Goal: Information Seeking & Learning: Learn about a topic

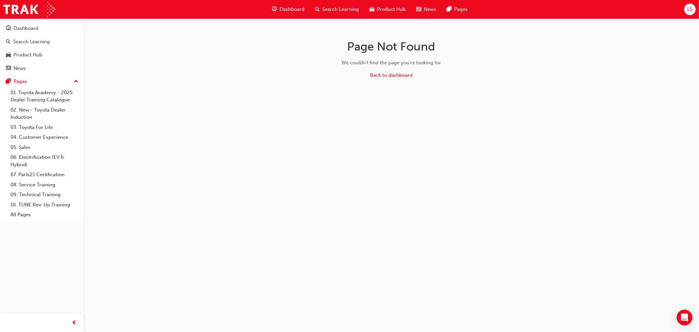
click at [298, 8] on span "Dashboard" at bounding box center [292, 10] width 25 height 8
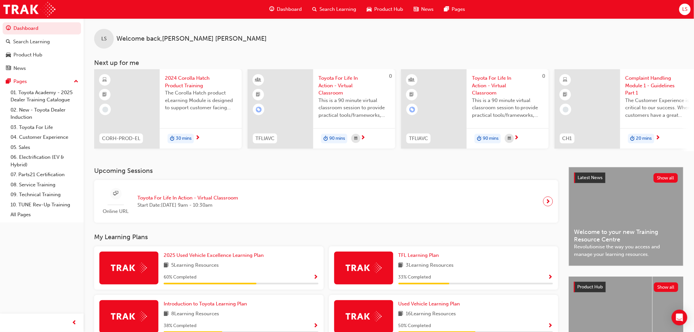
click at [686, 13] on span "LS" at bounding box center [684, 10] width 5 height 8
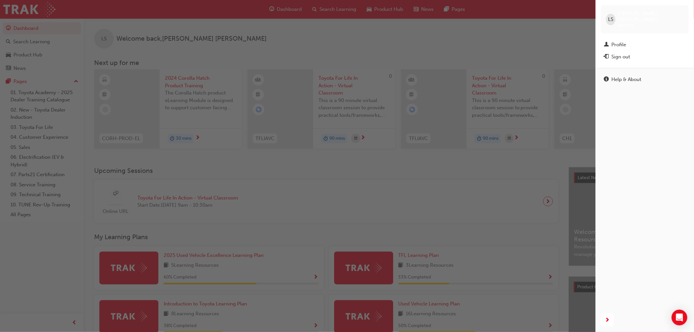
click at [556, 37] on div "button" at bounding box center [298, 166] width 596 height 332
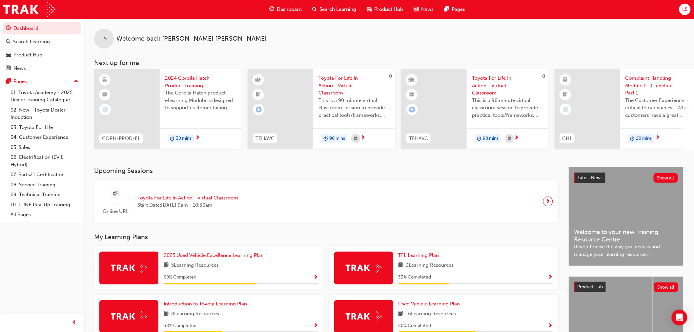
click at [684, 10] on span "LS" at bounding box center [684, 10] width 5 height 8
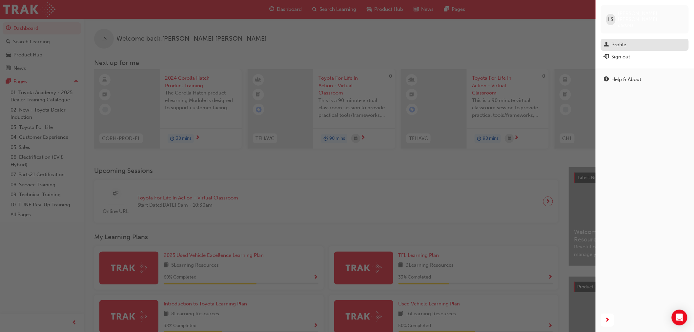
click at [620, 39] on link "Profile" at bounding box center [645, 45] width 88 height 12
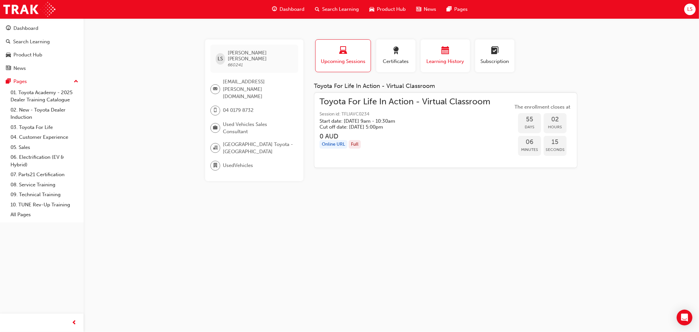
click at [440, 51] on div "button" at bounding box center [445, 52] width 39 height 10
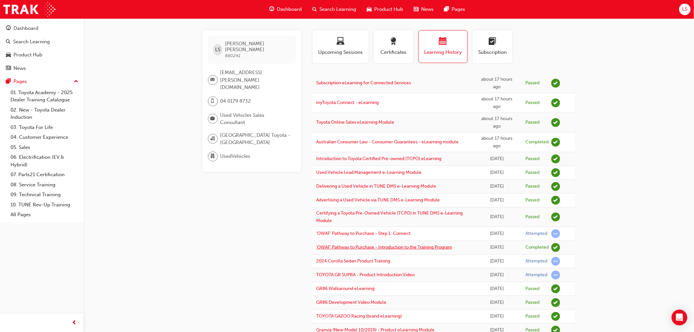
scroll to position [46, 0]
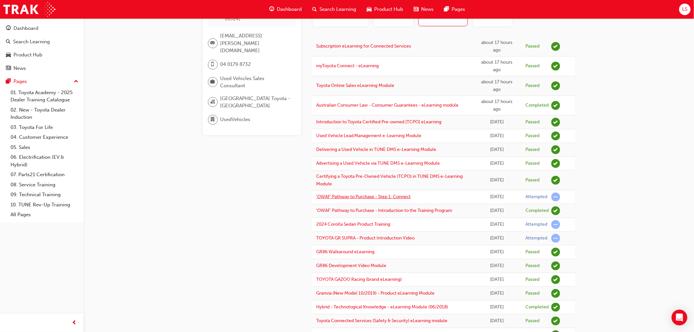
click at [397, 199] on link "'OWAF' Pathway to Purchase - Step 1: Connect" at bounding box center [363, 197] width 94 height 6
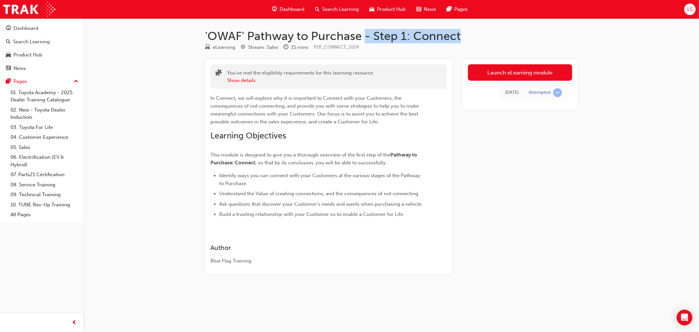
drag, startPoint x: 367, startPoint y: 36, endPoint x: 461, endPoint y: 37, distance: 94.1
click at [461, 37] on h1 "'OWAF' Pathway to Purchase - Step 1: Connect" at bounding box center [391, 36] width 373 height 14
click at [443, 46] on div "eLearning Stream: Sales 15 mins P2P_CONNECT_1024" at bounding box center [391, 48] width 373 height 11
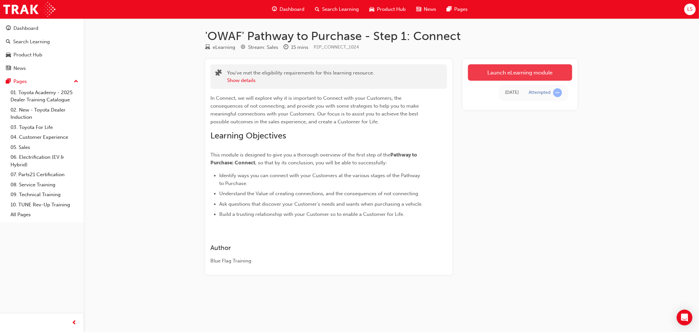
click at [506, 75] on link "Launch eLearning module" at bounding box center [520, 72] width 104 height 16
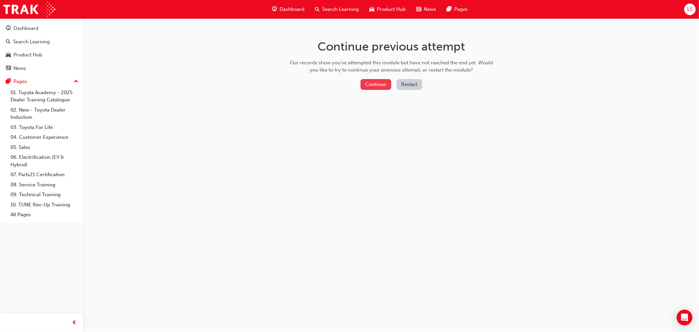
click at [386, 84] on button "Continue" at bounding box center [376, 84] width 31 height 11
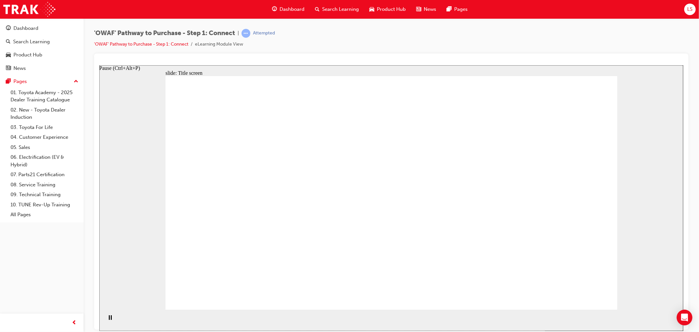
click at [105, 319] on div "Pause (Ctrl+Alt+P)" at bounding box center [109, 320] width 11 height 11
click at [108, 319] on icon "Play (Ctrl+Alt+P)" at bounding box center [110, 317] width 5 height 5
click at [109, 319] on icon "Pause (Ctrl+Alt+P)" at bounding box center [110, 317] width 3 height 5
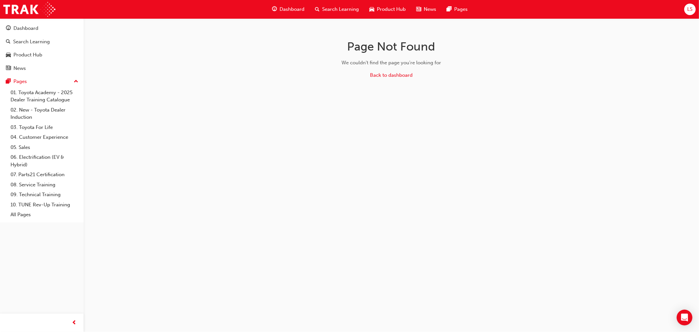
click at [384, 104] on div "Page Not Found We couldn't find the page you're looking for Back to dashboard" at bounding box center [349, 166] width 699 height 332
click at [297, 10] on span "Dashboard" at bounding box center [292, 10] width 25 height 8
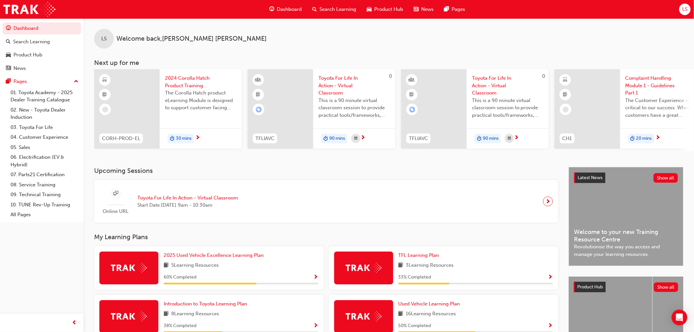
click at [339, 11] on span "Search Learning" at bounding box center [338, 10] width 37 height 8
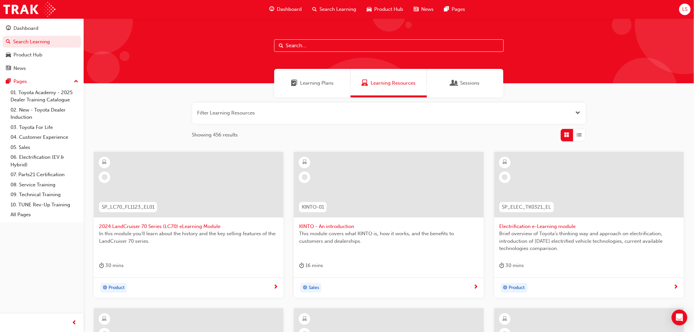
click at [327, 46] on input "text" at bounding box center [389, 45] width 230 height 12
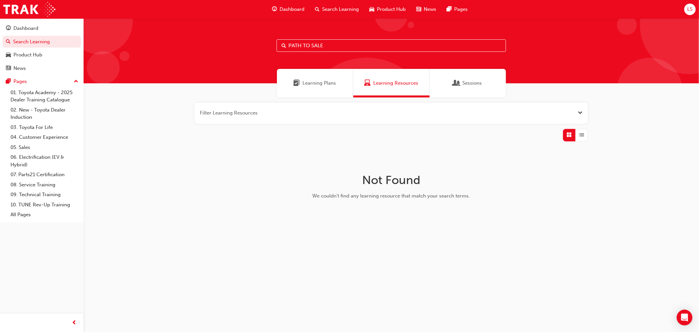
click at [327, 78] on div "Learning Plans" at bounding box center [315, 83] width 76 height 29
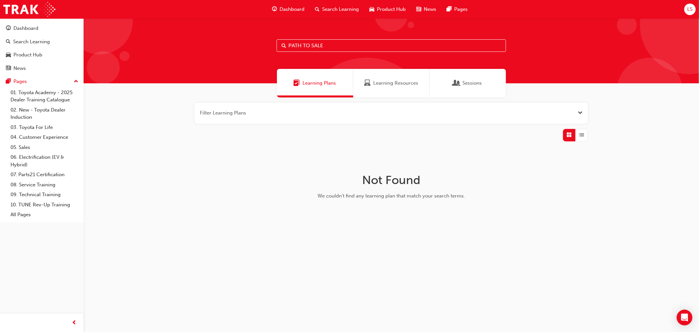
click at [373, 77] on div "Learning Resources" at bounding box center [392, 83] width 76 height 29
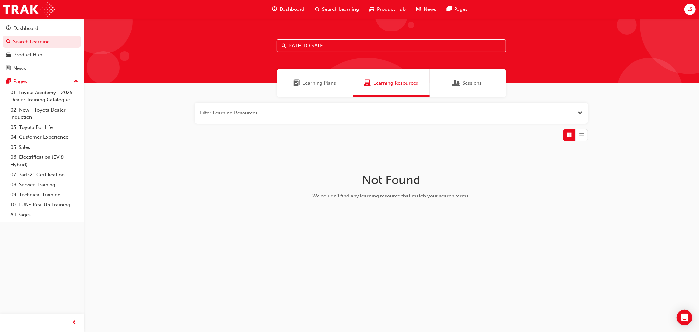
drag, startPoint x: 347, startPoint y: 47, endPoint x: 305, endPoint y: 44, distance: 41.8
click at [305, 44] on input "PATH TO SALE" at bounding box center [392, 45] width 230 height 12
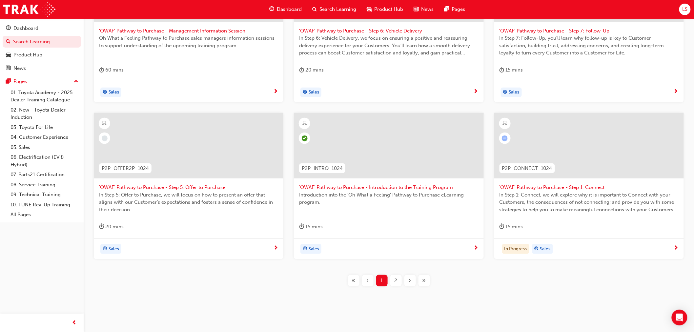
scroll to position [203, 0]
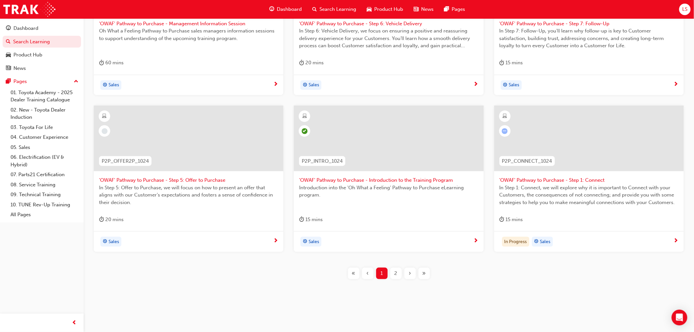
type input "PATH"
click at [590, 155] on div at bounding box center [589, 139] width 190 height 66
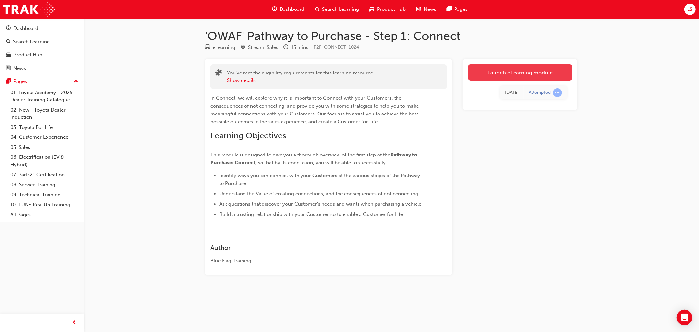
click at [523, 76] on link "Launch eLearning module" at bounding box center [520, 72] width 104 height 16
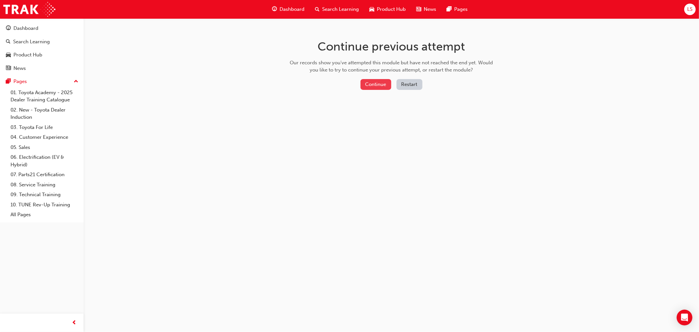
click at [384, 81] on button "Continue" at bounding box center [376, 84] width 31 height 11
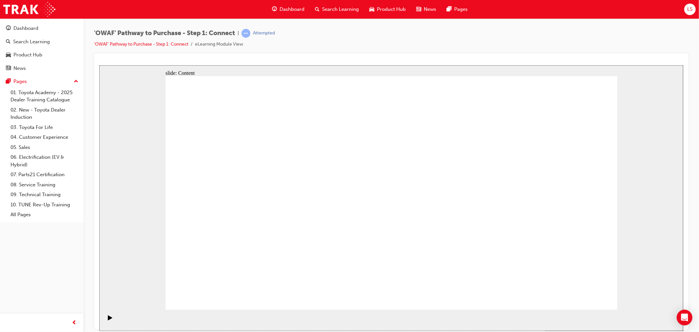
click at [250, 15] on div "Dashboard Search Learning Product Hub News Pages LS" at bounding box center [349, 9] width 699 height 19
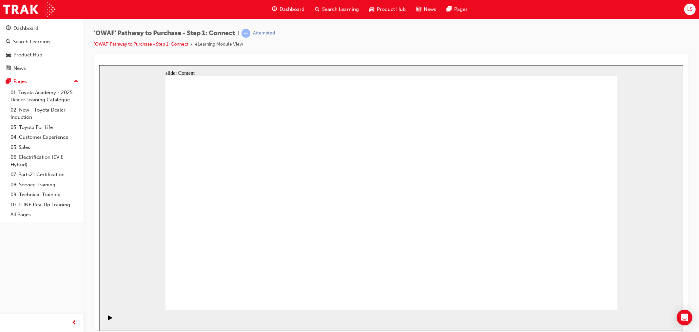
click at [108, 320] on icon "Play (Ctrl+Alt+P)" at bounding box center [110, 317] width 4 height 5
click at [105, 321] on div "Pause (Ctrl+Alt+P)" at bounding box center [109, 320] width 11 height 11
